Goal: Check status: Check status

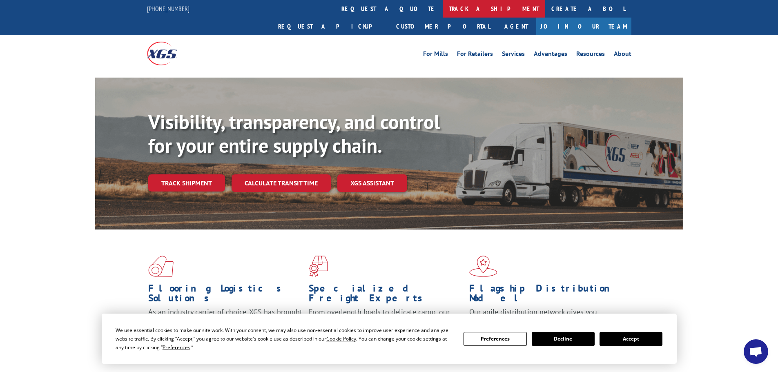
click at [443, 13] on link "track a shipment" at bounding box center [494, 9] width 103 height 18
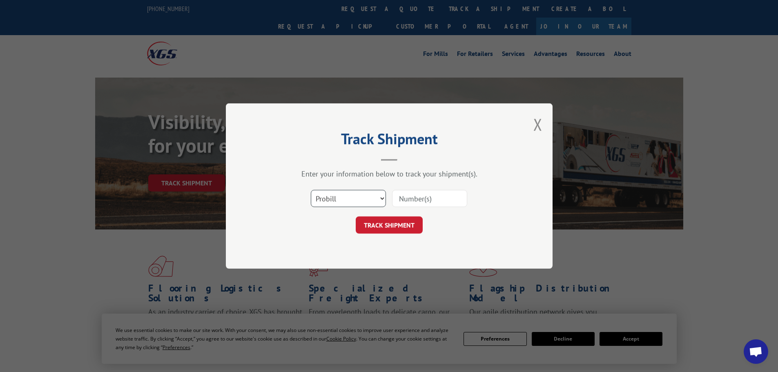
click at [380, 198] on select "Select category... Probill BOL PO" at bounding box center [348, 198] width 75 height 17
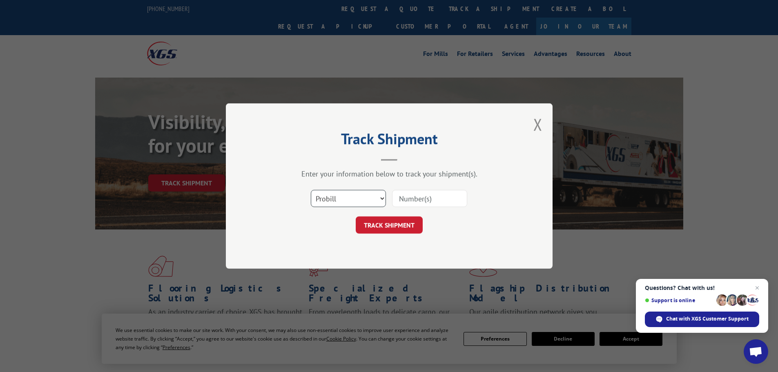
select select "bol"
click at [311, 190] on select "Select category... Probill BOL PO" at bounding box center [348, 198] width 75 height 17
click at [418, 198] on input at bounding box center [429, 198] width 75 height 17
type input "7029951"
click at [409, 223] on button "TRACK SHIPMENT" at bounding box center [389, 225] width 67 height 17
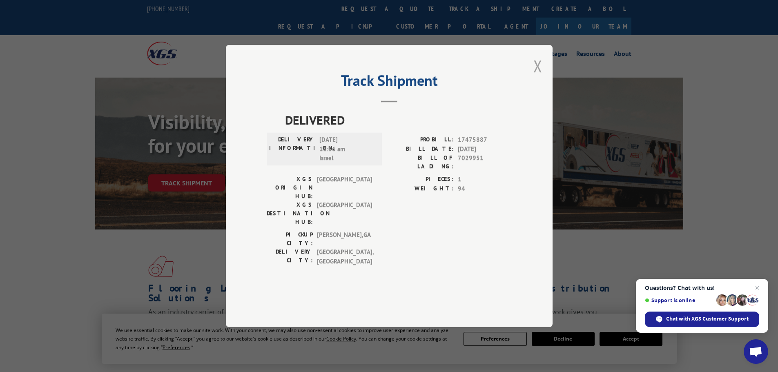
click at [537, 77] on button "Close modal" at bounding box center [538, 66] width 9 height 22
